Goal: Task Accomplishment & Management: Manage account settings

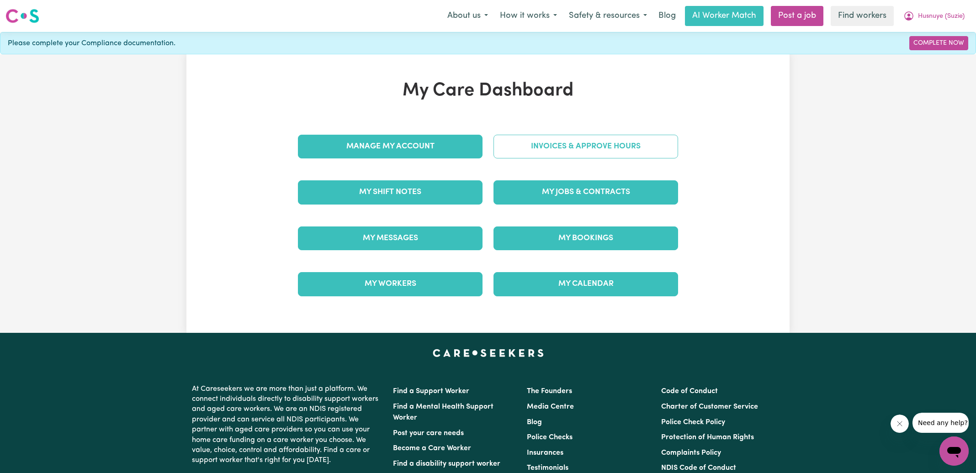
click at [503, 141] on link "Invoices & Approve Hours" at bounding box center [585, 147] width 185 height 24
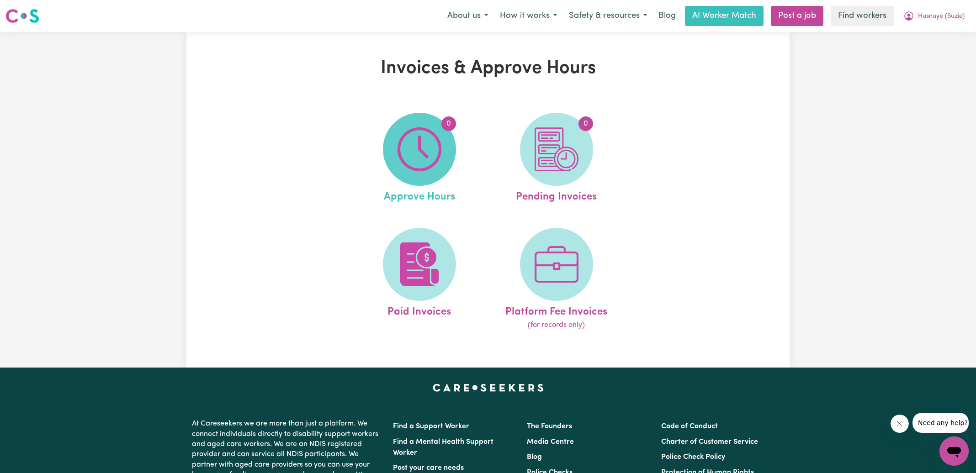
click at [434, 148] on img at bounding box center [419, 149] width 44 height 44
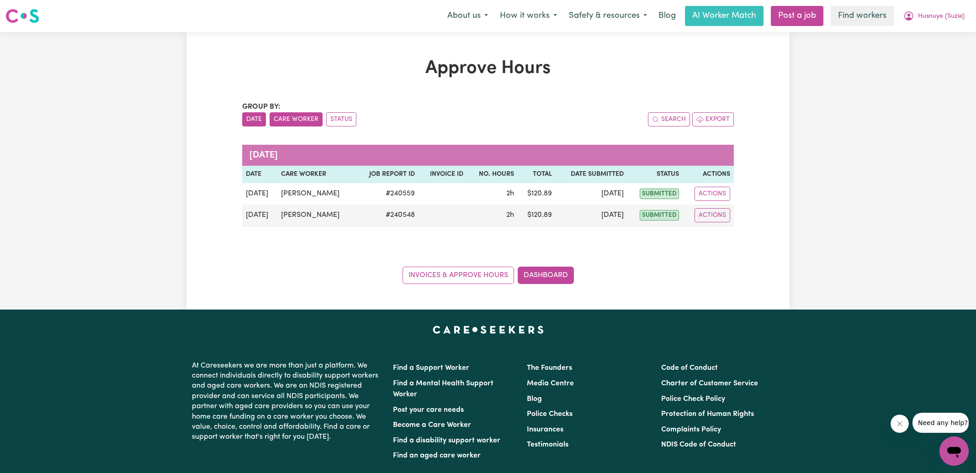
click at [307, 119] on button "Care Worker" at bounding box center [296, 119] width 53 height 14
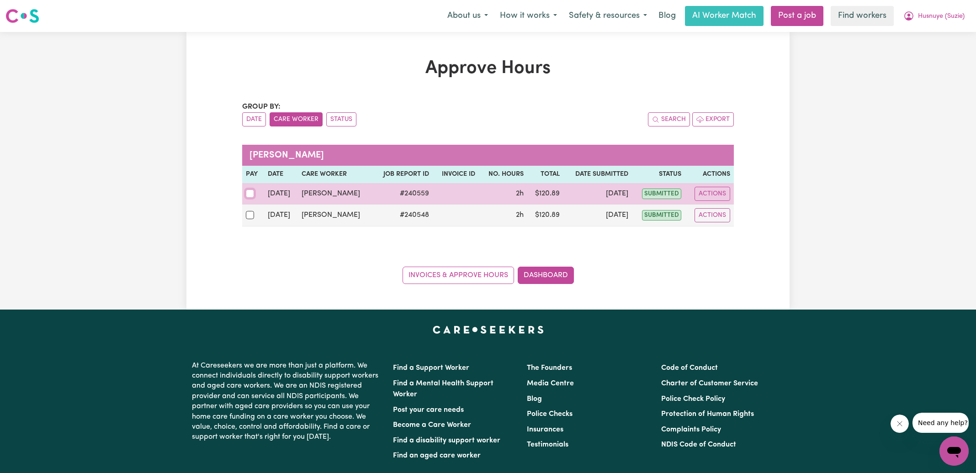
click at [251, 194] on input "checkbox" at bounding box center [250, 194] width 8 height 8
checkbox input "true"
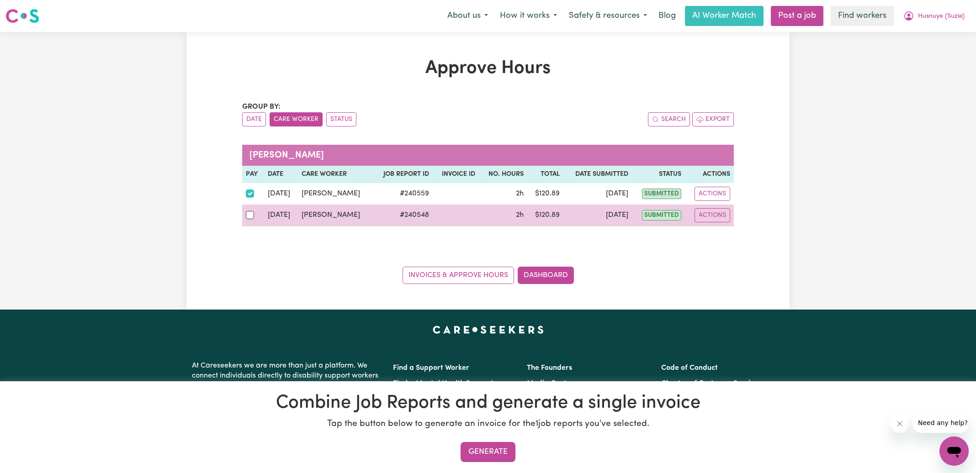
click at [251, 210] on div at bounding box center [253, 215] width 15 height 12
click at [251, 211] on input "checkbox" at bounding box center [250, 215] width 8 height 8
checkbox input "true"
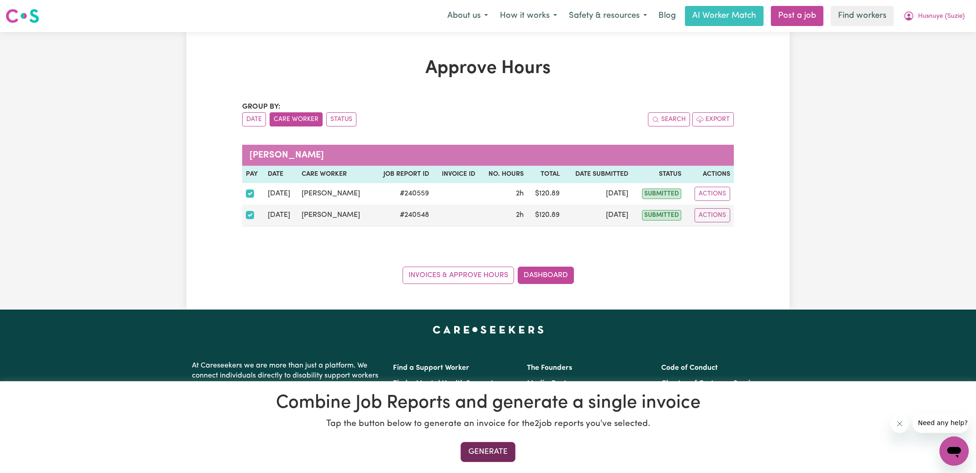
click at [480, 454] on button "Generate" at bounding box center [487, 452] width 55 height 20
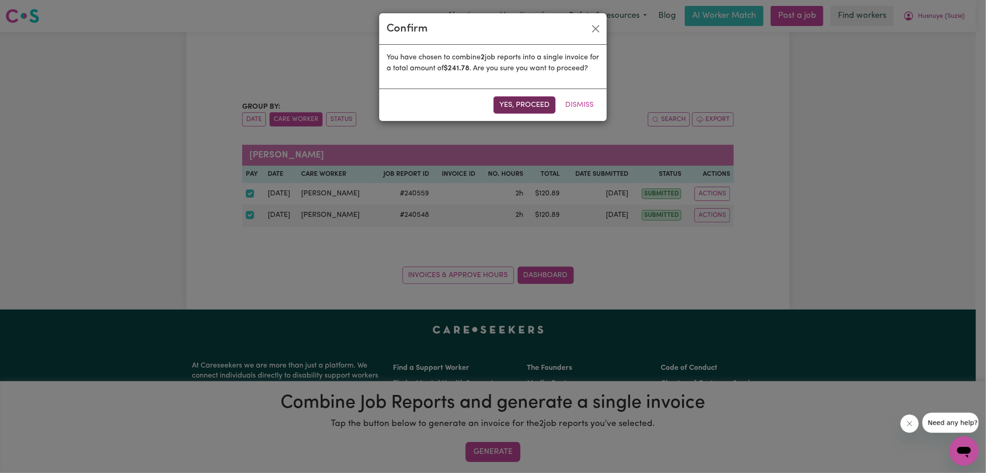
click at [538, 110] on button "Yes, proceed" at bounding box center [524, 104] width 62 height 17
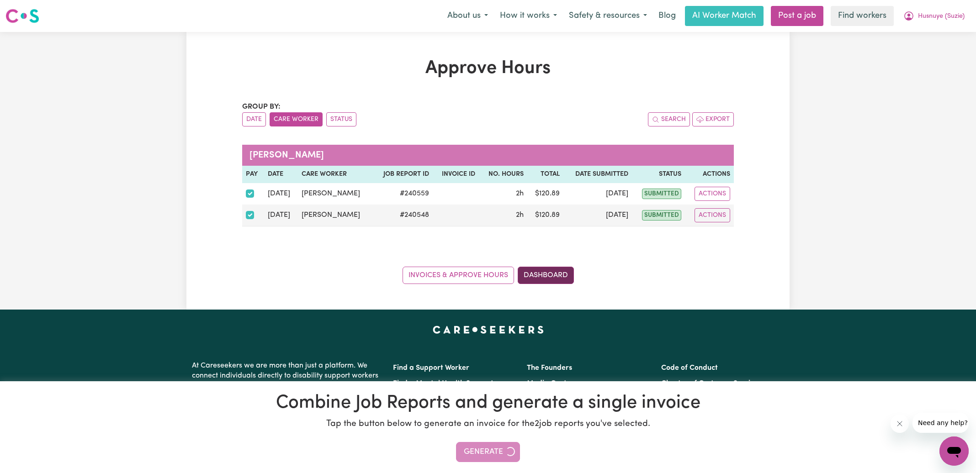
click at [548, 275] on link "Dashboard" at bounding box center [546, 275] width 56 height 17
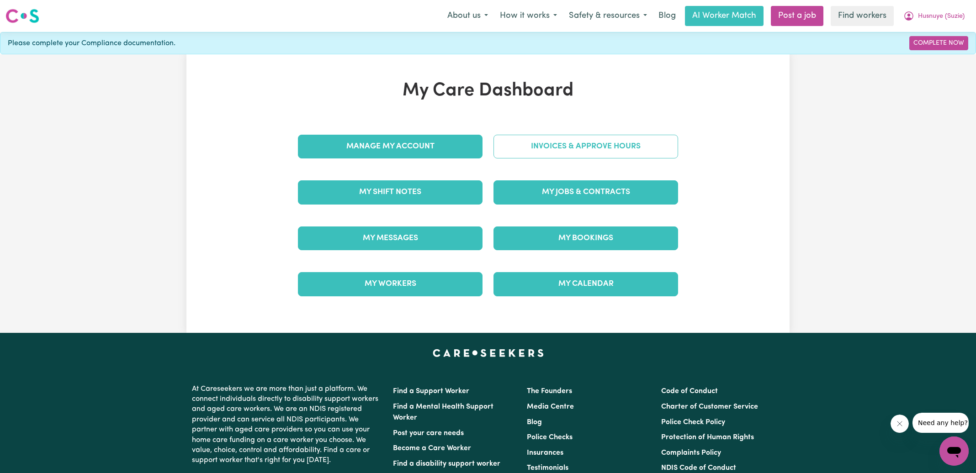
click at [572, 140] on link "Invoices & Approve Hours" at bounding box center [585, 147] width 185 height 24
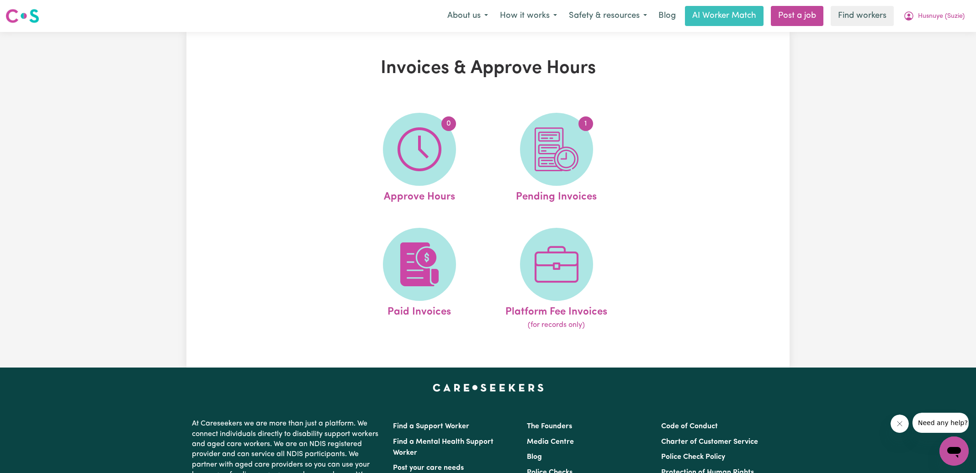
click at [572, 140] on img at bounding box center [556, 149] width 44 height 44
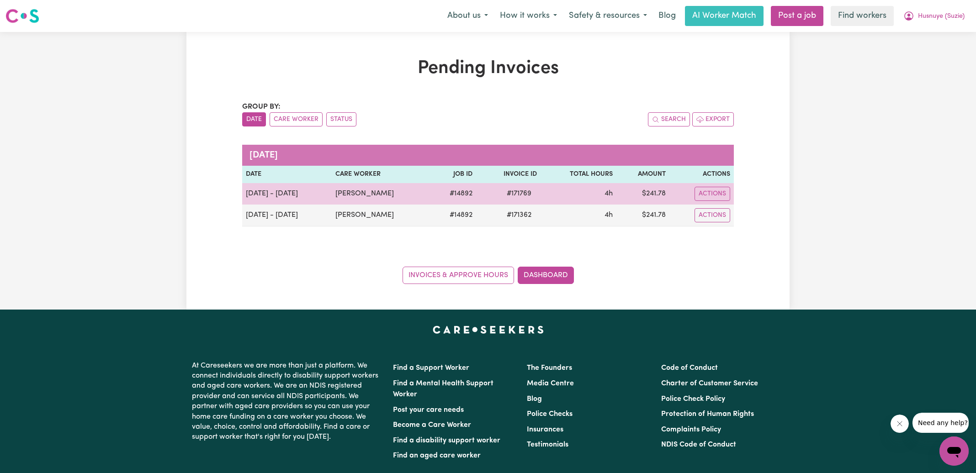
click at [514, 191] on span "# 171769" at bounding box center [519, 193] width 36 height 11
copy span "171769"
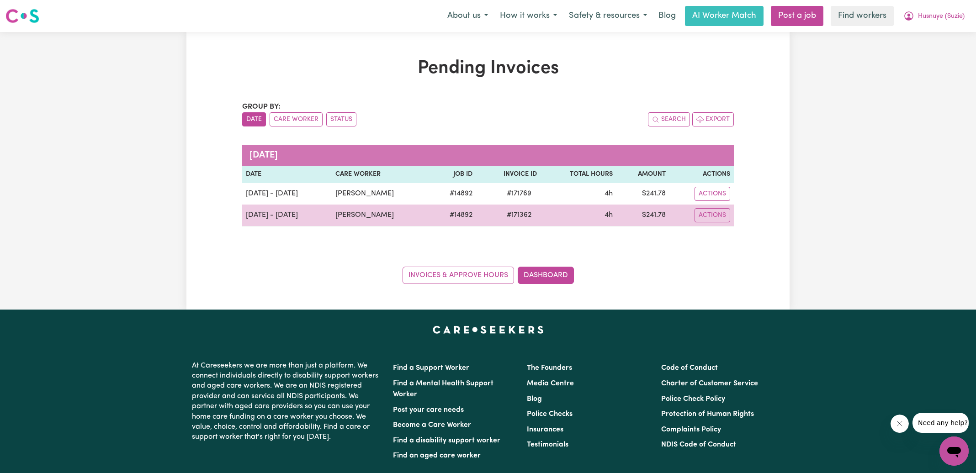
click at [522, 217] on span "# 171362" at bounding box center [519, 215] width 36 height 11
copy span "171362"
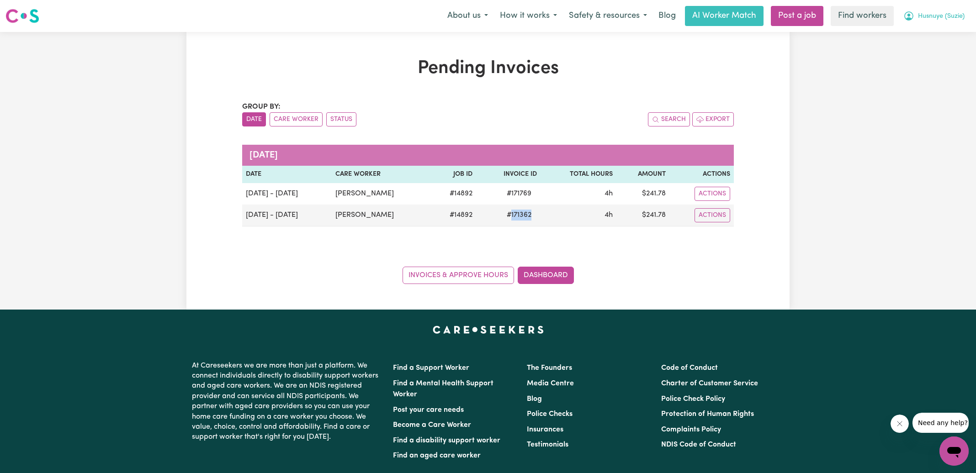
click at [906, 14] on icon "My Account" at bounding box center [908, 16] width 11 height 11
click at [906, 48] on link "Logout" at bounding box center [934, 52] width 72 height 17
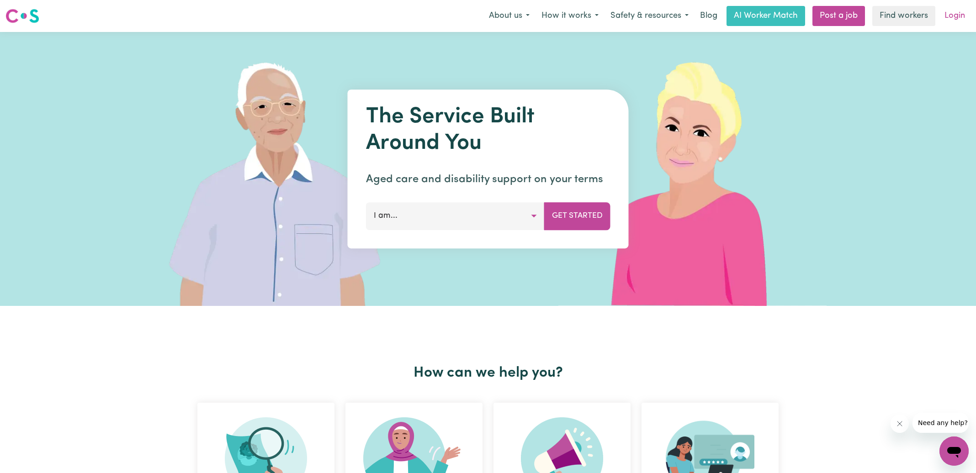
click at [953, 14] on link "Login" at bounding box center [955, 16] width 32 height 20
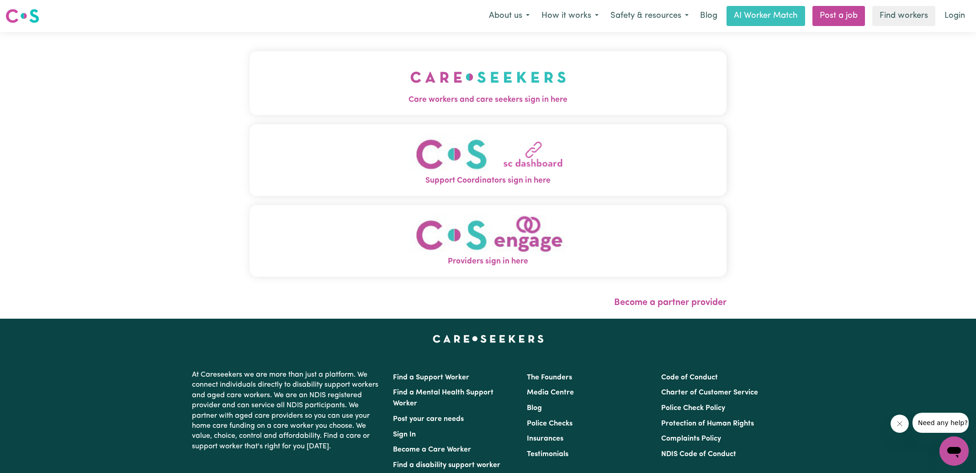
click at [296, 84] on button "Care workers and care seekers sign in here" at bounding box center [487, 83] width 477 height 64
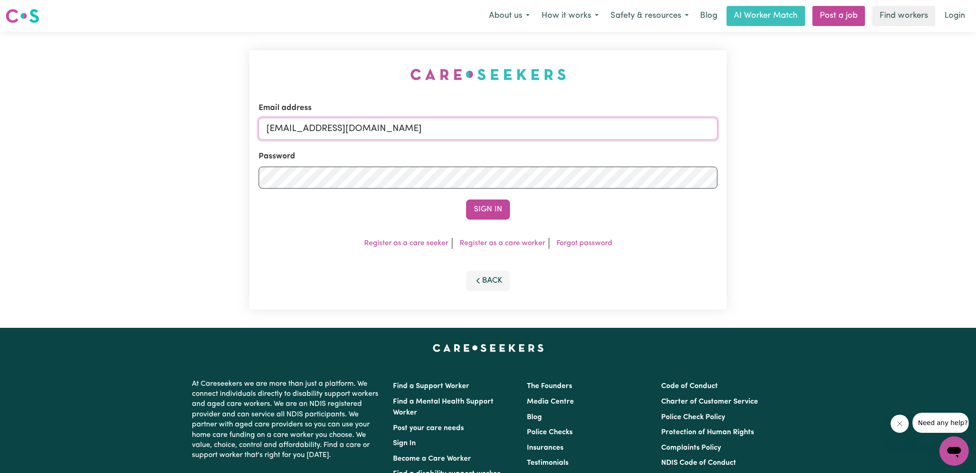
drag, startPoint x: 313, startPoint y: 129, endPoint x: 626, endPoint y: 132, distance: 312.9
click at [626, 134] on input "[EMAIL_ADDRESS][DOMAIN_NAME]" at bounding box center [488, 129] width 459 height 22
type input "[EMAIL_ADDRESS][DOMAIN_NAME]"
click at [466, 200] on button "Sign In" at bounding box center [488, 210] width 44 height 20
